Goal: Find contact information: Find contact information

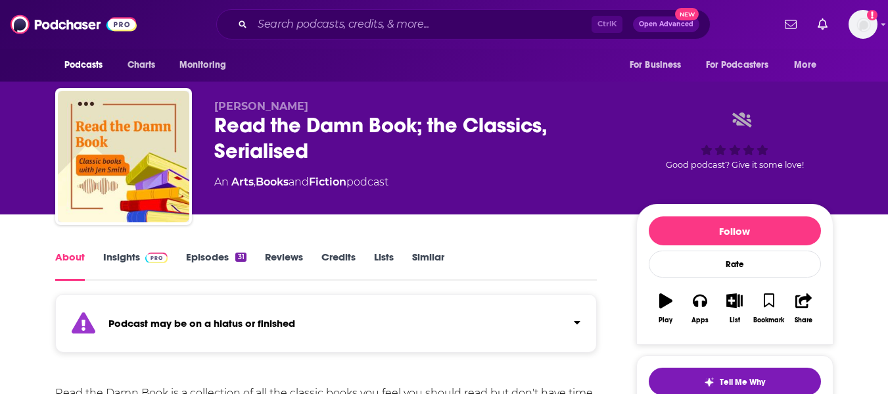
click at [122, 255] on link "Insights" at bounding box center [135, 266] width 65 height 30
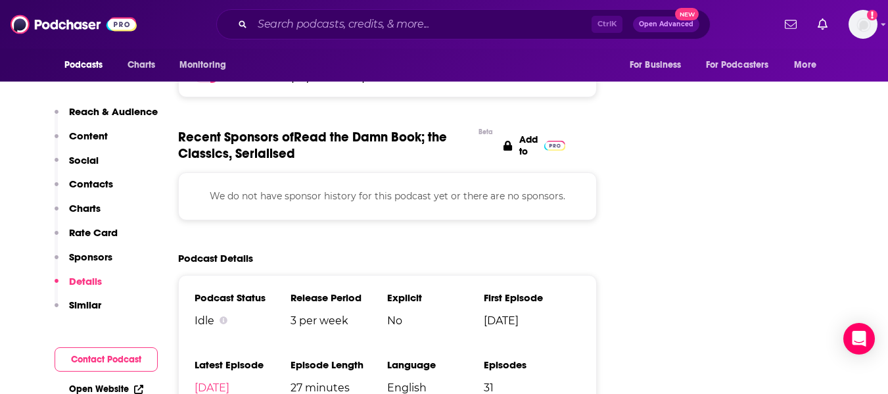
scroll to position [1447, 0]
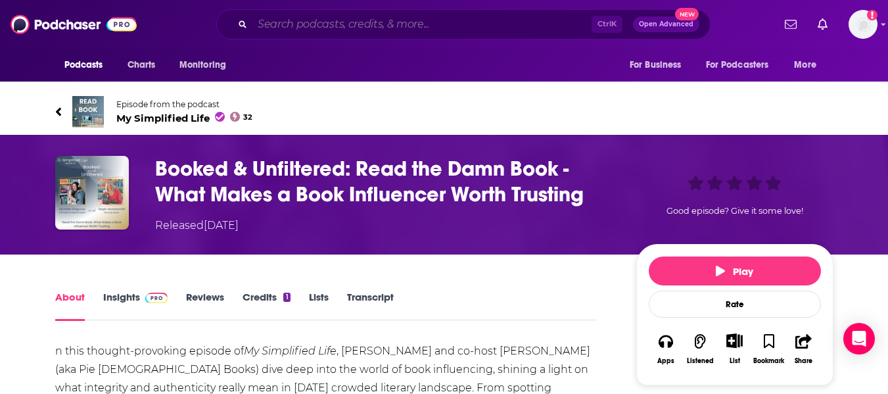
click at [408, 22] on input "Search podcasts, credits, & more..." at bounding box center [422, 24] width 339 height 21
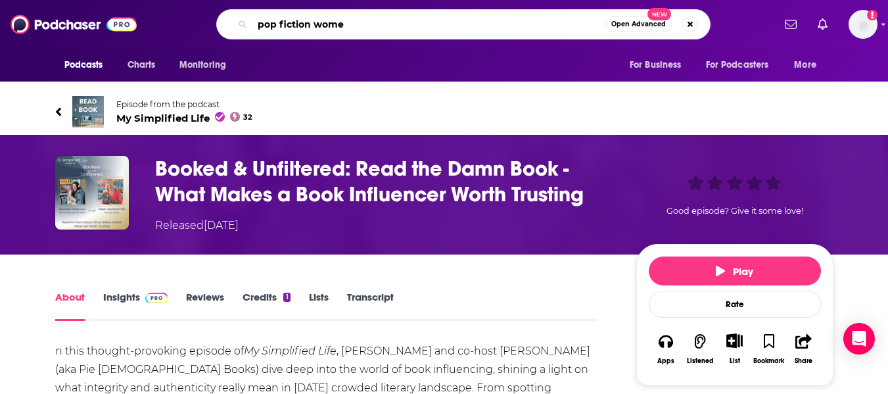
type input "pop fiction women"
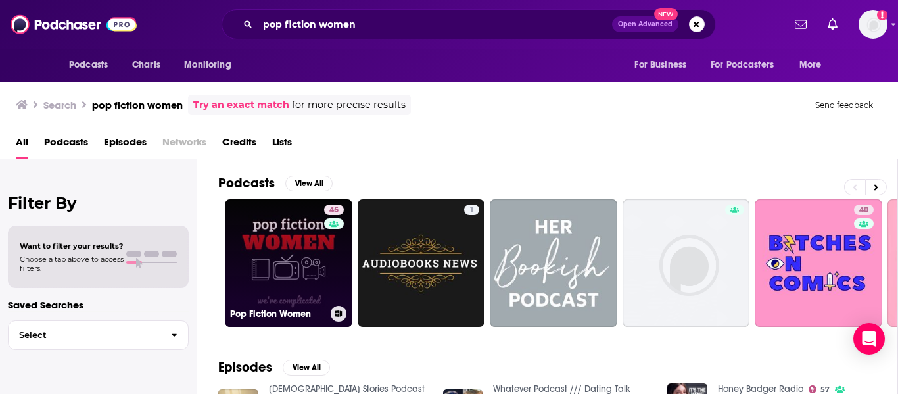
click at [307, 253] on link "45 Pop Fiction Women" at bounding box center [289, 263] width 128 height 128
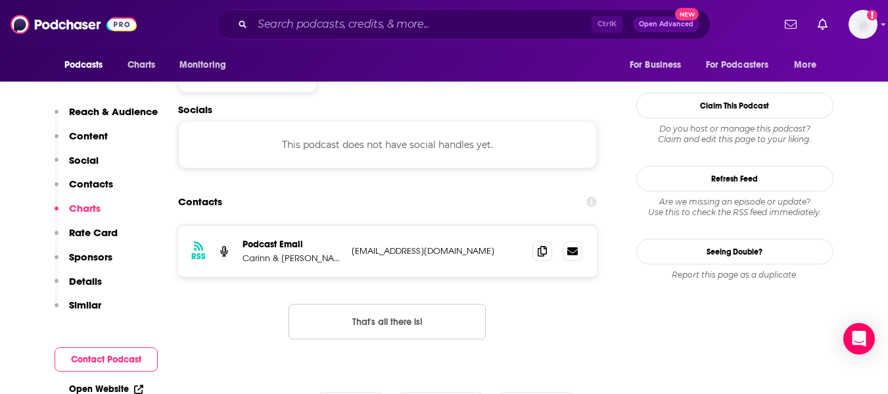
scroll to position [1118, 0]
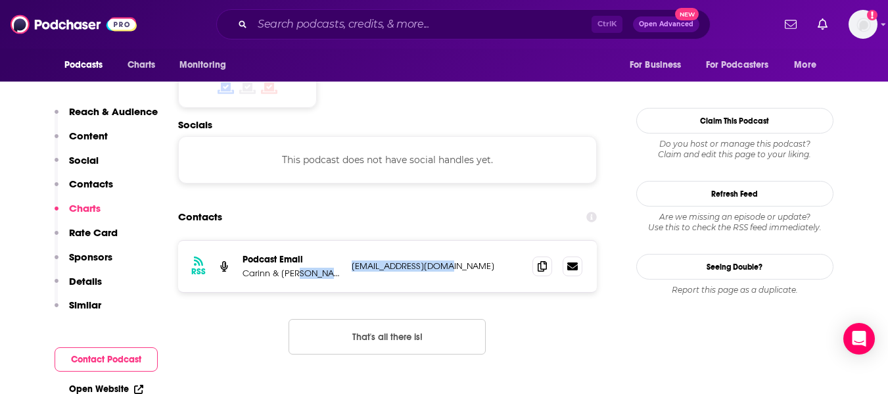
drag, startPoint x: 456, startPoint y: 185, endPoint x: 345, endPoint y: 186, distance: 111.1
click at [345, 241] on div "RSS Podcast Email Carinn & [PERSON_NAME] [PERSON_NAME][EMAIL_ADDRESS][DOMAIN_NA…" at bounding box center [388, 266] width 420 height 51
copy div "[EMAIL_ADDRESS][DOMAIN_NAME]"
drag, startPoint x: 243, startPoint y: 192, endPoint x: 302, endPoint y: 191, distance: 59.2
click at [302, 268] on p "Carinn & [PERSON_NAME]" at bounding box center [292, 273] width 99 height 11
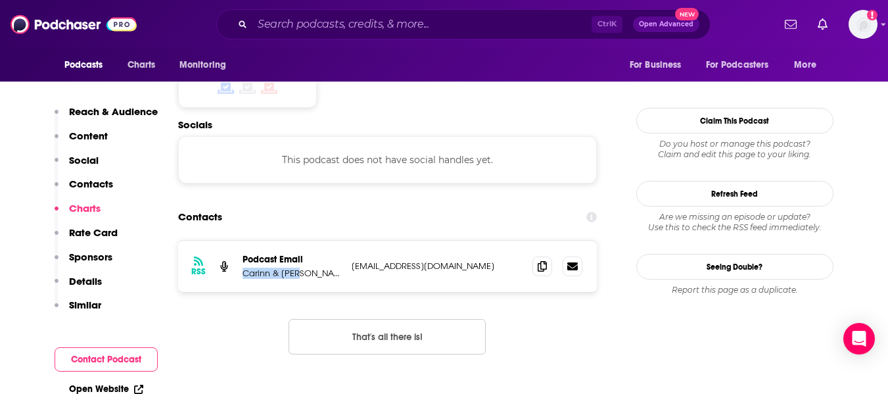
copy p "Carinn & [PERSON_NAME]"
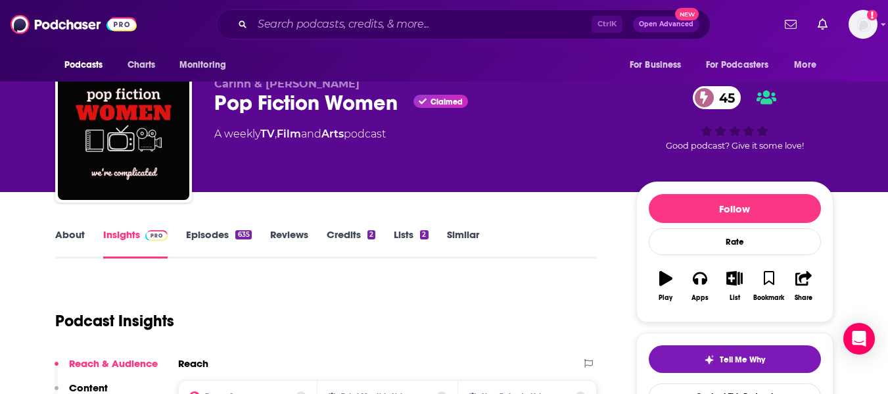
scroll to position [0, 0]
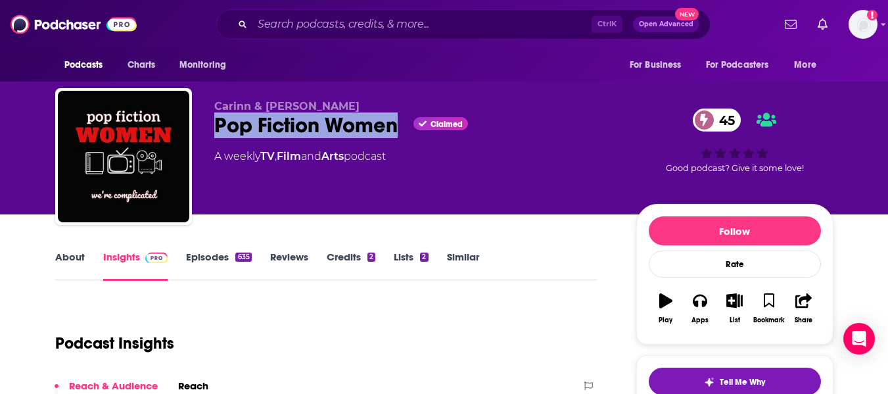
drag, startPoint x: 397, startPoint y: 128, endPoint x: 247, endPoint y: 149, distance: 151.4
click at [218, 134] on div "Pop Fiction Women Claimed 45" at bounding box center [414, 125] width 401 height 26
copy h2 "Pop Fiction Women"
